Goal: Task Accomplishment & Management: Complete application form

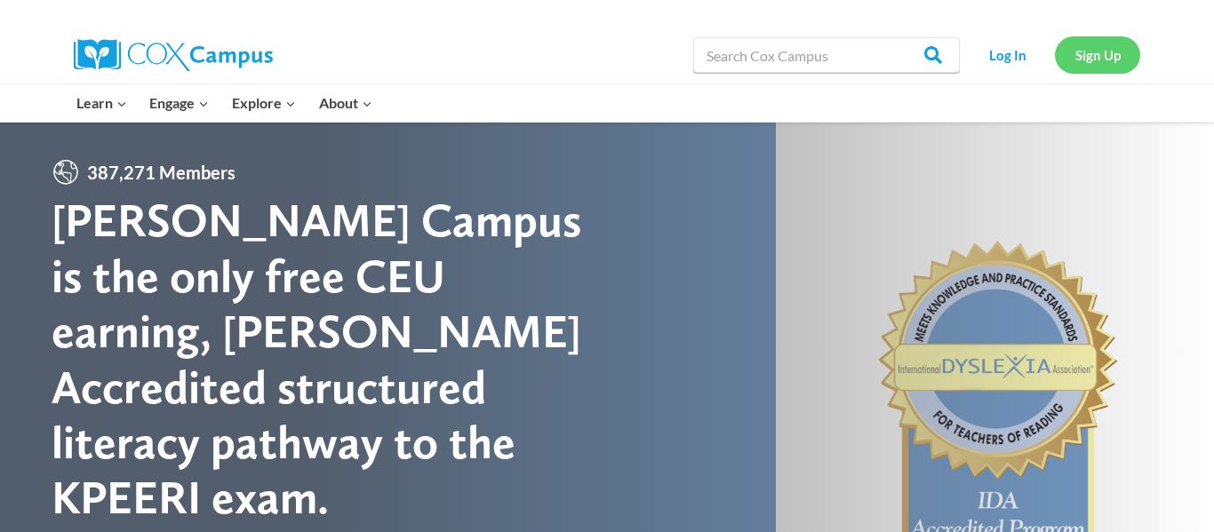
click at [1098, 54] on link "Sign Up" at bounding box center [1097, 54] width 85 height 36
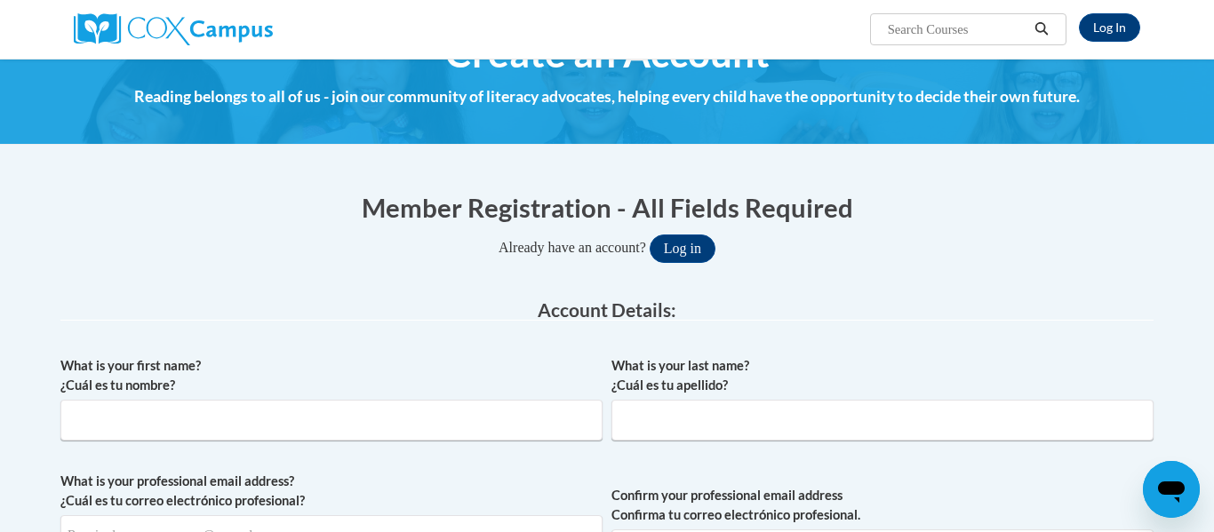
scroll to position [49, 0]
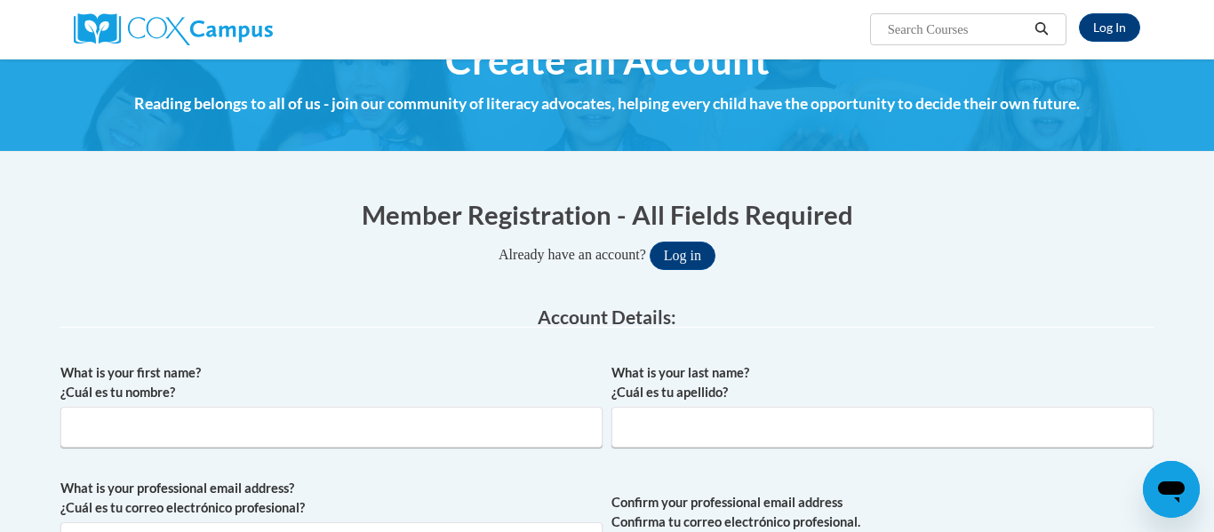
type input "gatescarmela@yahoo.com"
click at [697, 250] on button "Log in" at bounding box center [683, 256] width 66 height 28
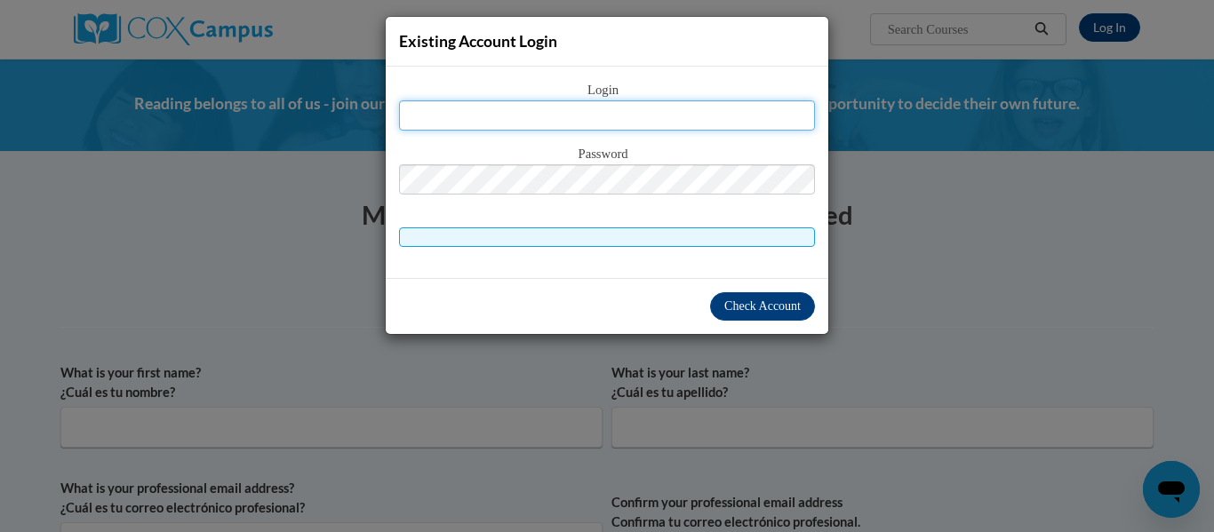
click at [508, 108] on input "text" at bounding box center [607, 115] width 416 height 30
type input "gatescarmela@yahoo.com"
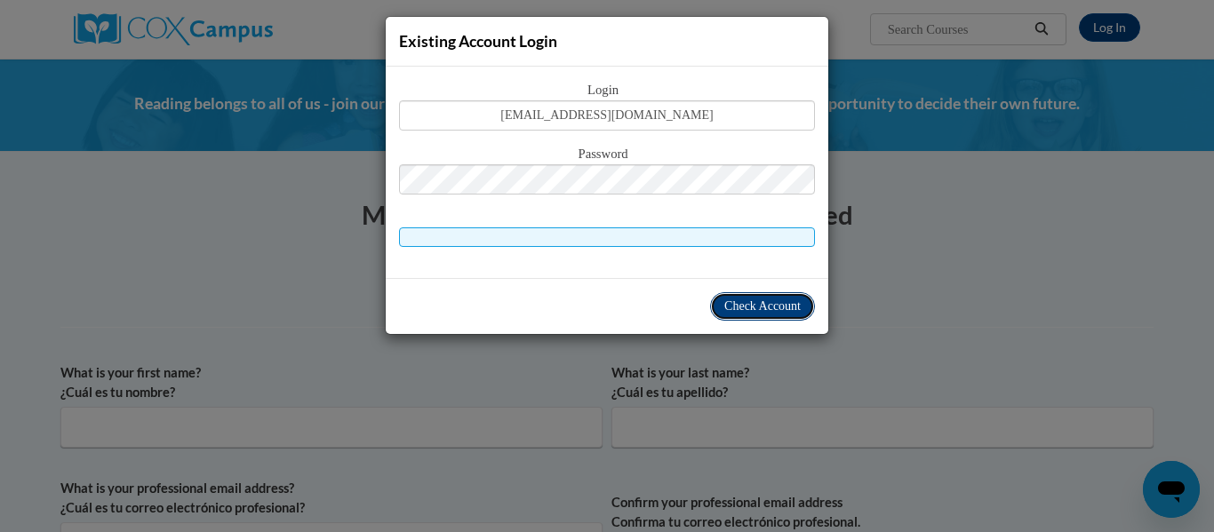
click at [764, 316] on button "Check Account" at bounding box center [762, 306] width 105 height 28
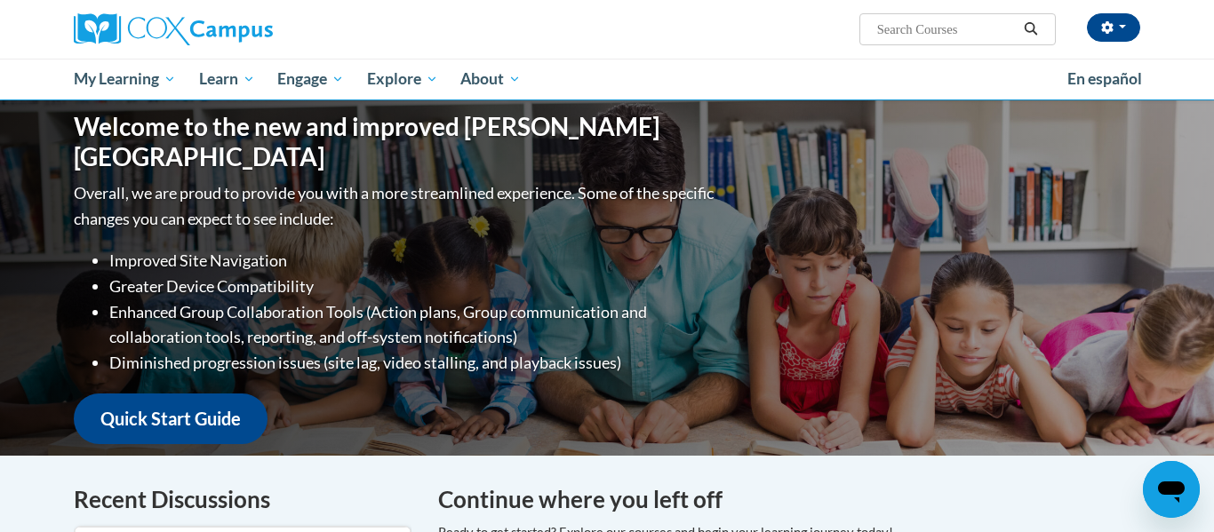
scroll to position [175, 0]
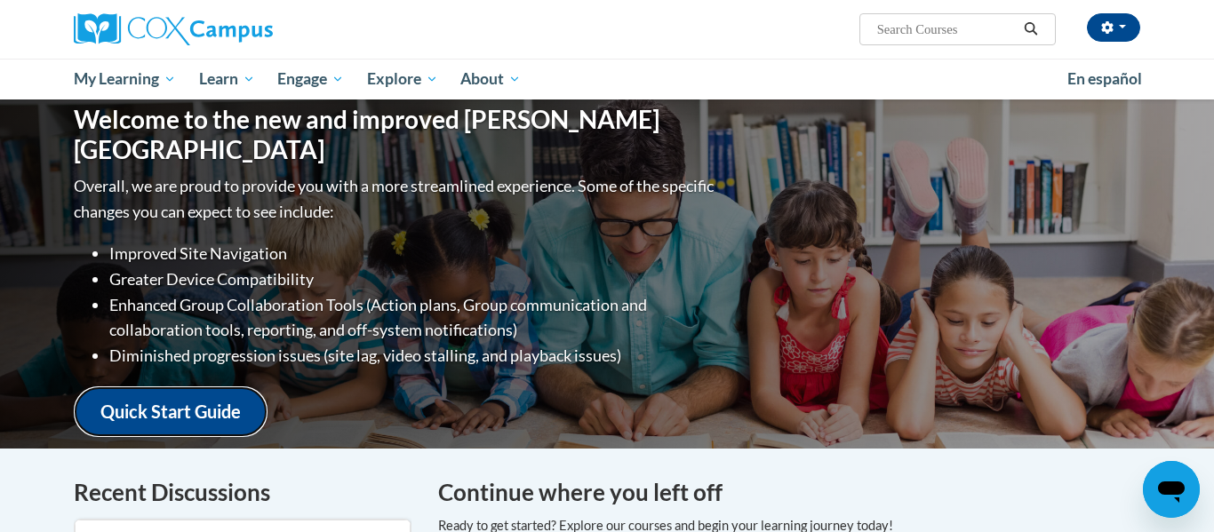
click at [207, 412] on link "Quick Start Guide" at bounding box center [171, 412] width 194 height 51
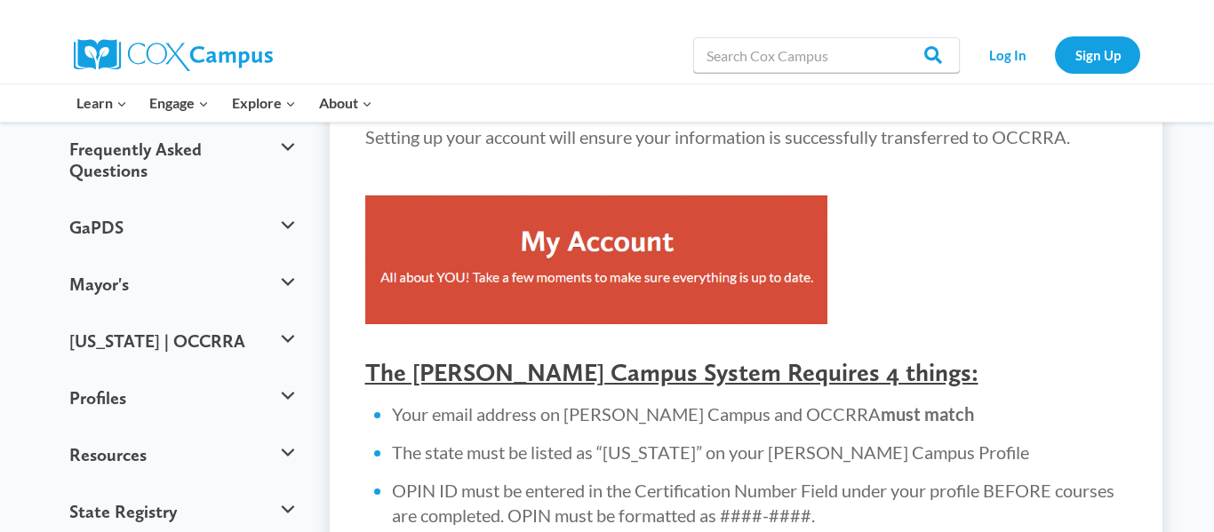
scroll to position [455, 0]
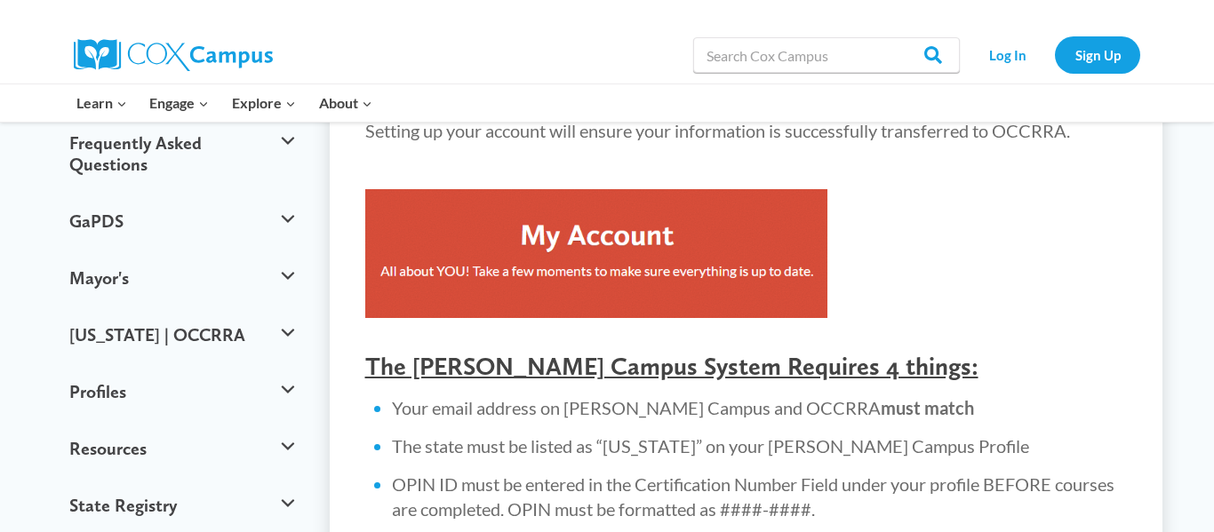
click at [626, 278] on img at bounding box center [596, 253] width 462 height 129
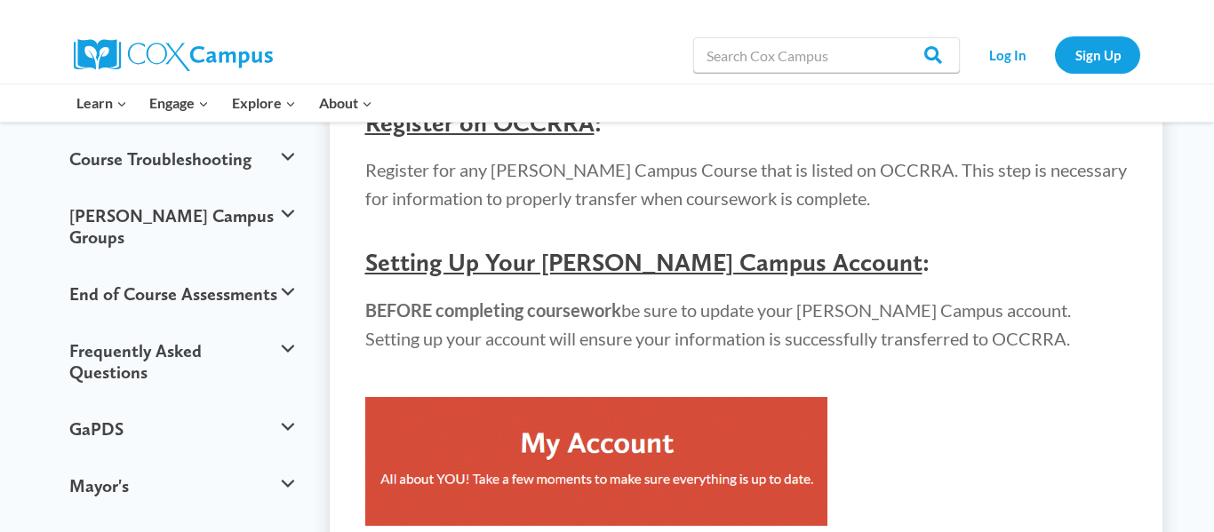
scroll to position [244, 0]
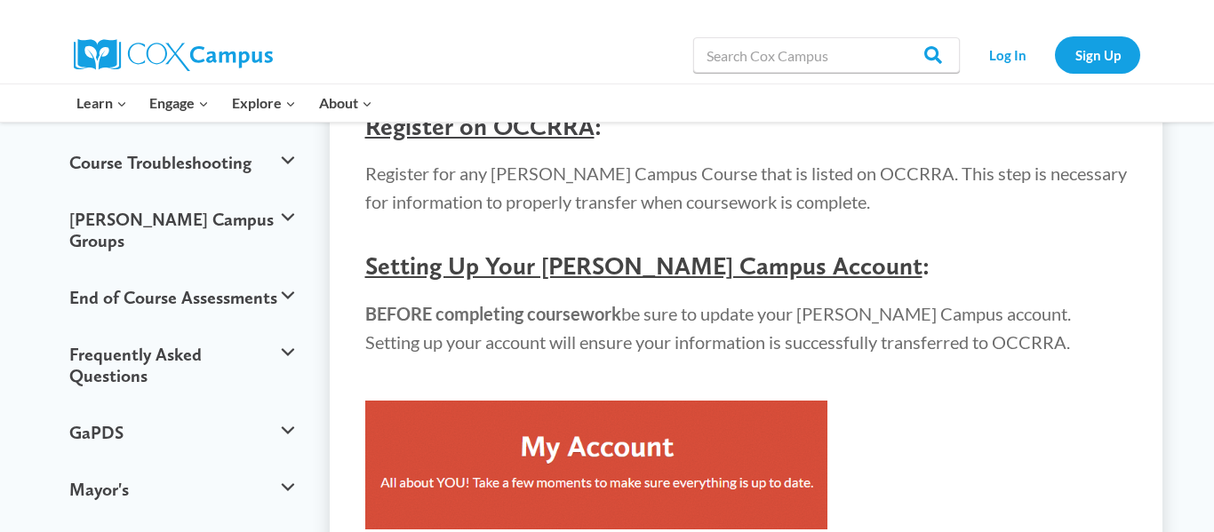
click at [672, 276] on span "Setting Up Your Cox Campus Account" at bounding box center [643, 266] width 557 height 30
